Goal: Task Accomplishment & Management: Manage account settings

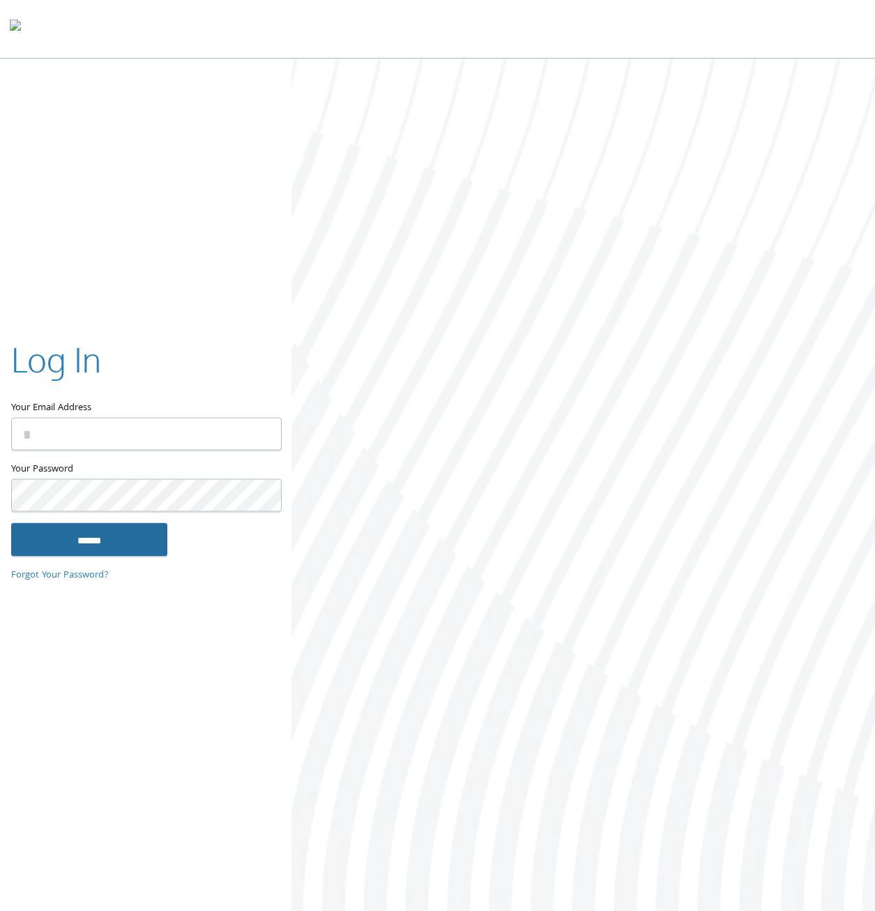
type input "**********"
click at [154, 544] on input "******" at bounding box center [89, 539] width 156 height 33
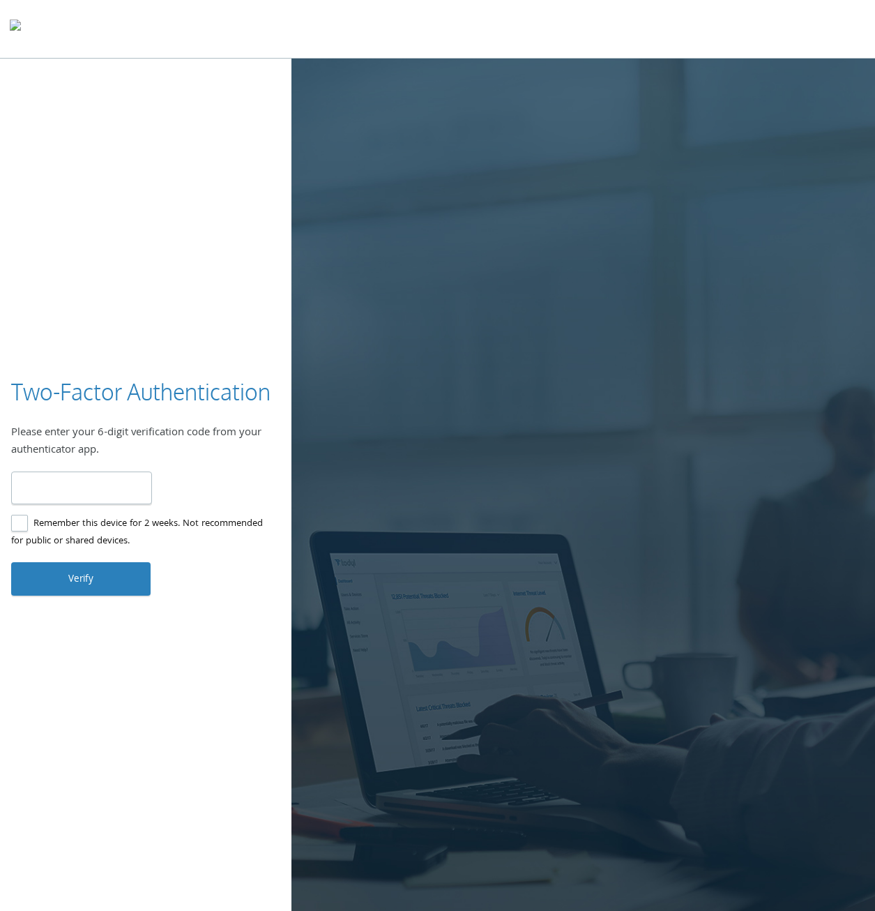
type input "******"
